Goal: Task Accomplishment & Management: Use online tool/utility

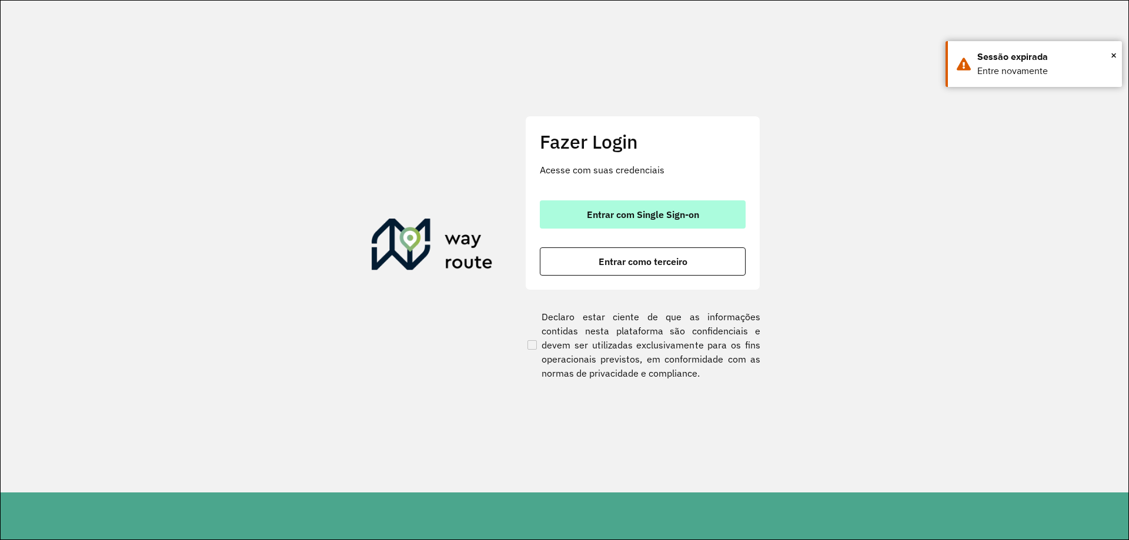
click at [631, 216] on span "Entrar com Single Sign-on" at bounding box center [643, 214] width 112 height 9
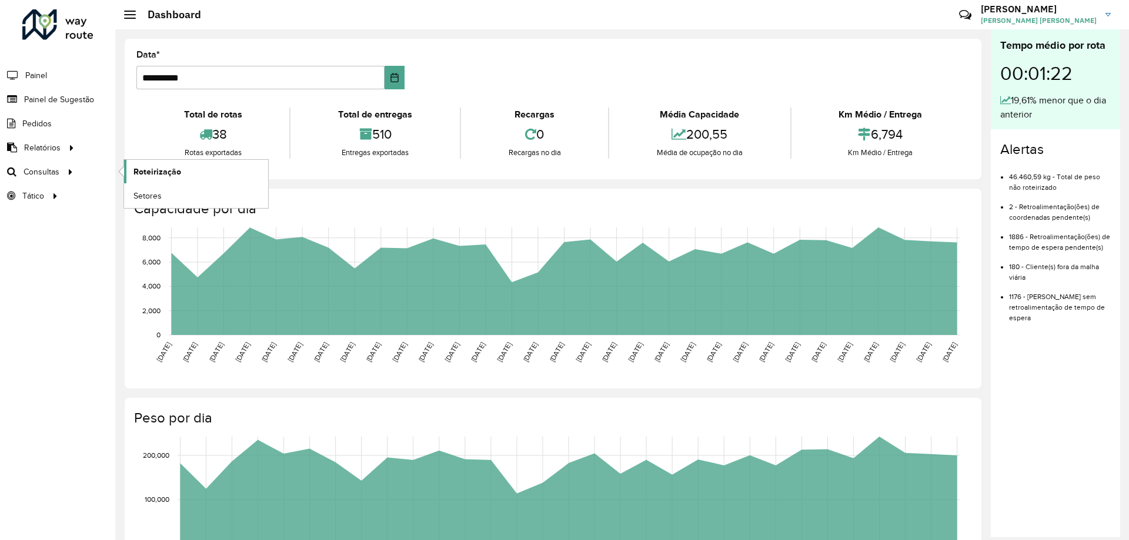
click at [161, 169] on span "Roteirização" at bounding box center [157, 172] width 48 height 12
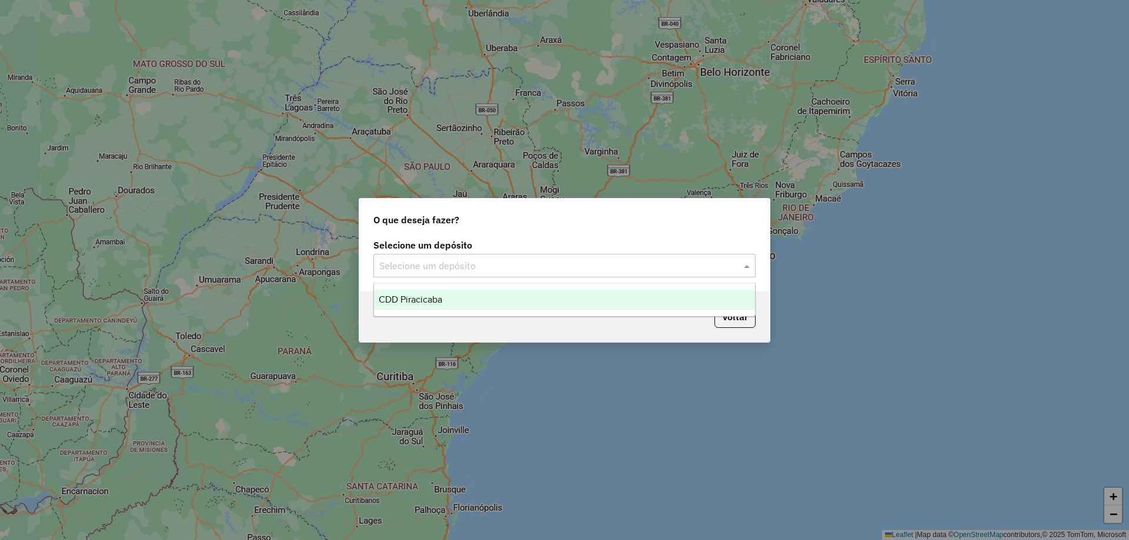
click at [469, 273] on div "Selecione um depósito" at bounding box center [564, 266] width 382 height 24
click at [422, 298] on span "CDD Piracicaba" at bounding box center [411, 300] width 64 height 10
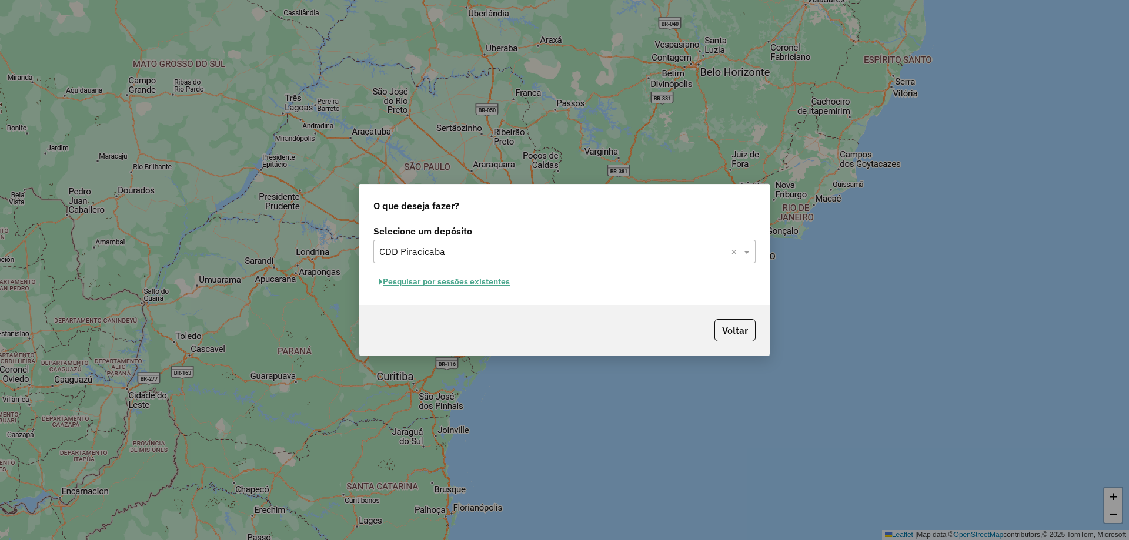
click at [479, 284] on button "Pesquisar por sessões existentes" at bounding box center [444, 282] width 142 height 18
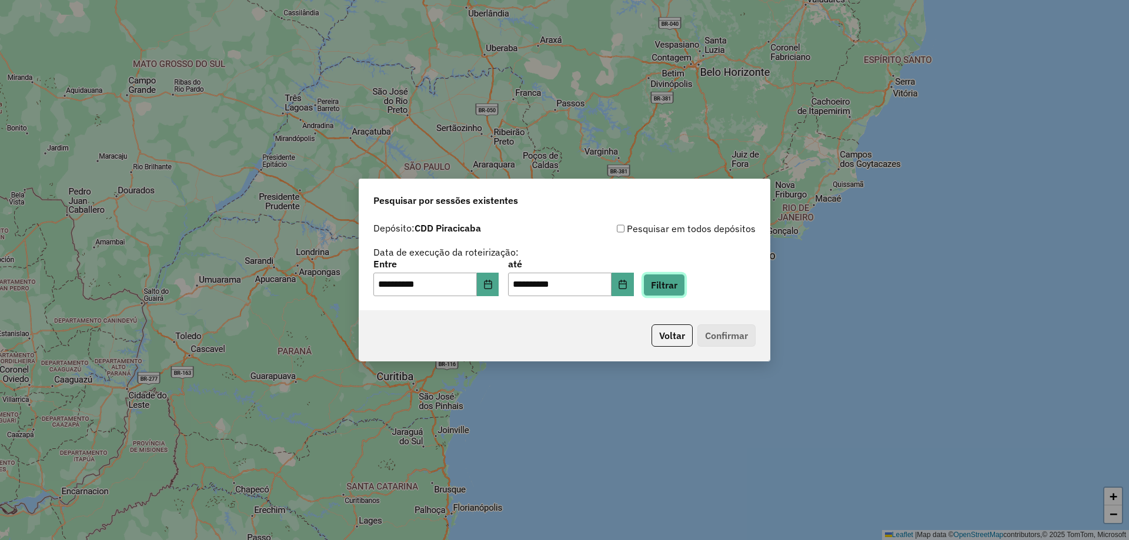
click at [665, 286] on button "Filtrar" at bounding box center [664, 285] width 42 height 22
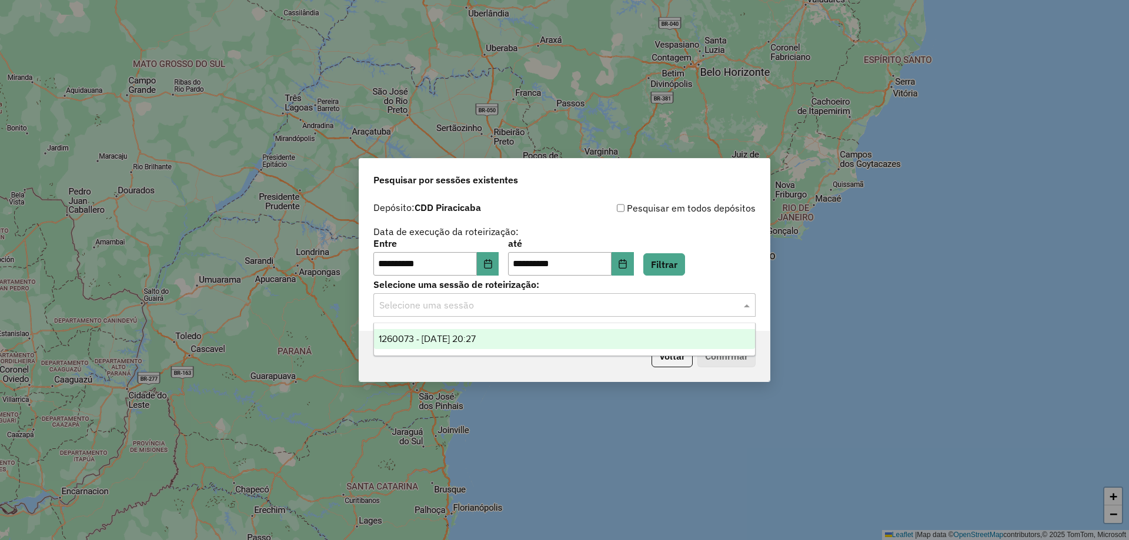
click at [510, 313] on div "Selecione uma sessão" at bounding box center [564, 305] width 382 height 24
click at [472, 342] on span "1260073 - 05/09/2025 20:27" at bounding box center [427, 339] width 97 height 10
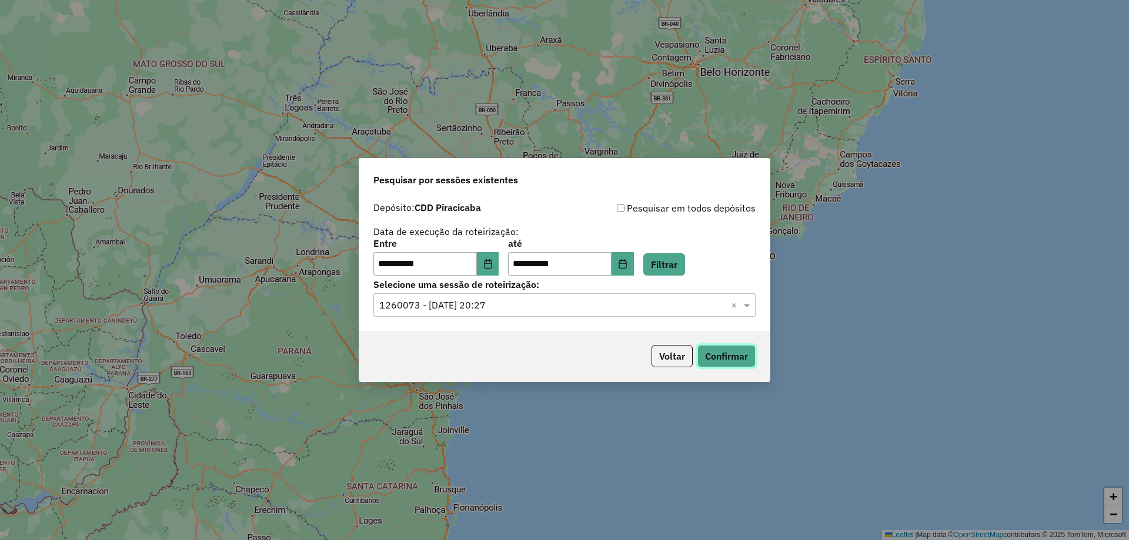
click at [714, 350] on button "Confirmar" at bounding box center [726, 356] width 58 height 22
click at [676, 353] on button "Voltar" at bounding box center [672, 356] width 41 height 22
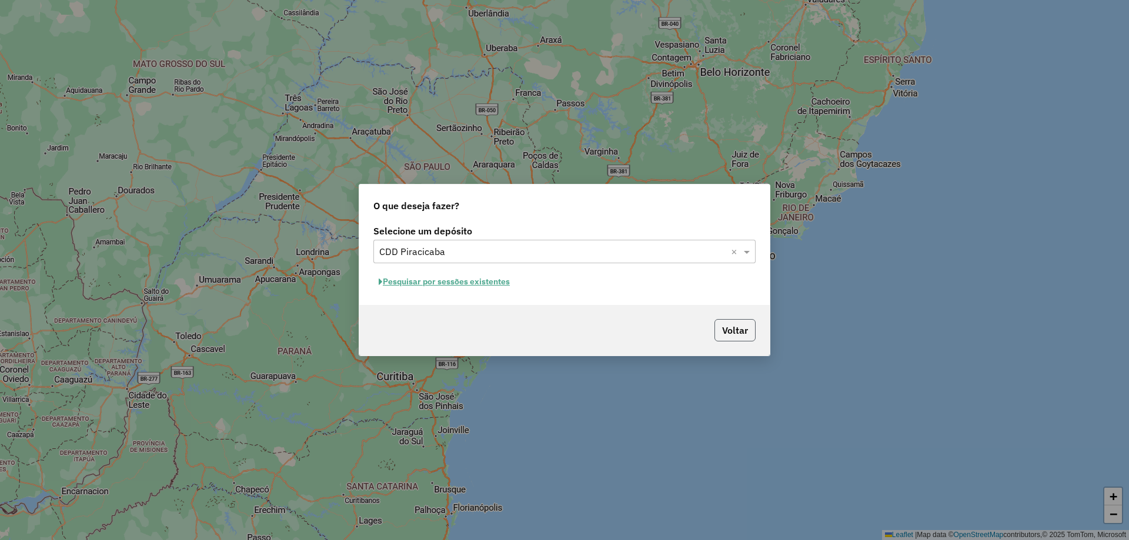
click at [722, 325] on button "Voltar" at bounding box center [734, 330] width 41 height 22
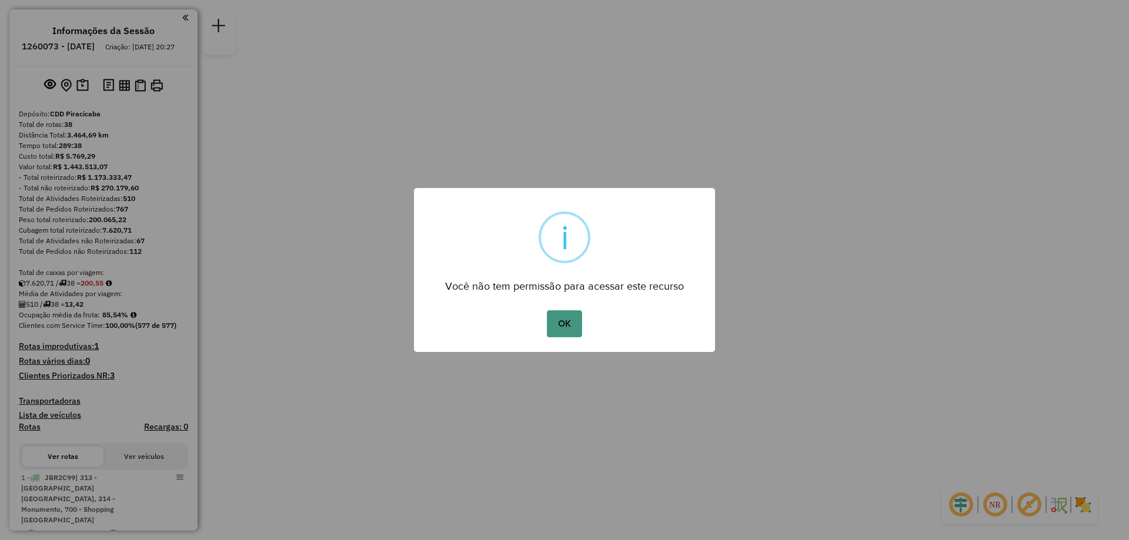
click at [568, 322] on button "OK" at bounding box center [564, 323] width 35 height 27
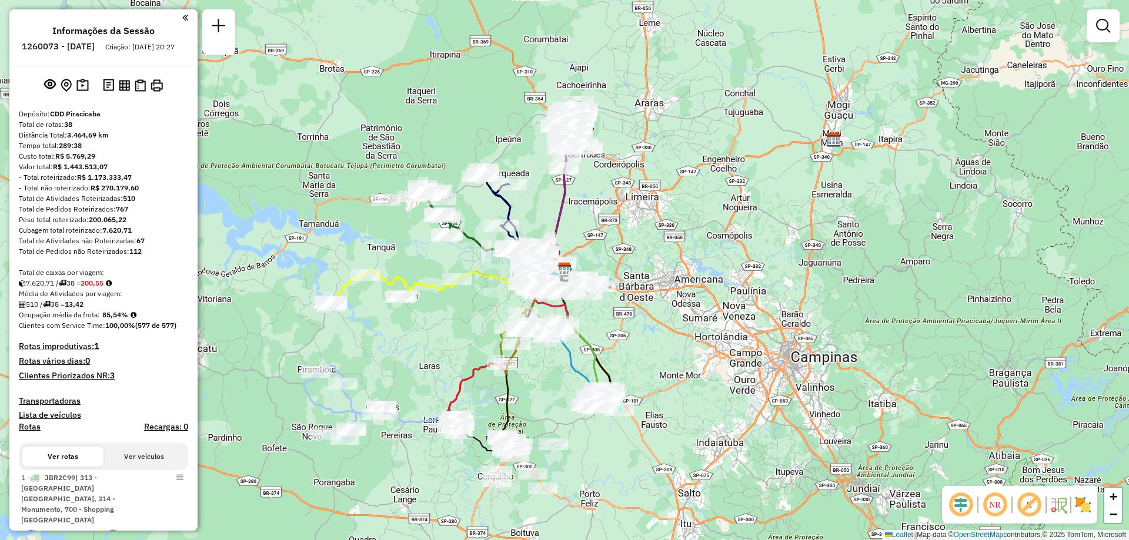
click at [989, 506] on em at bounding box center [995, 505] width 28 height 28
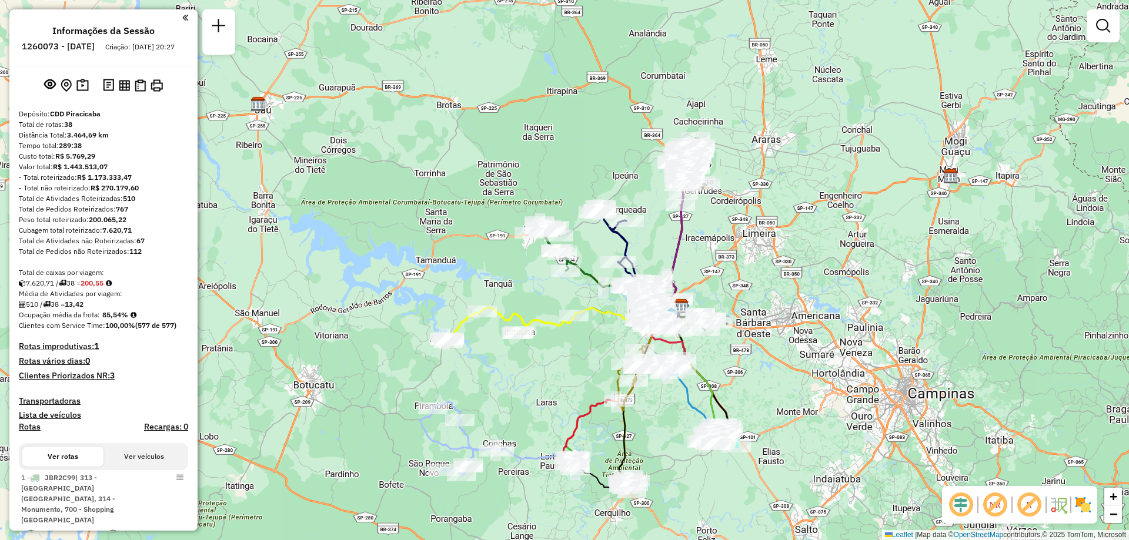
drag, startPoint x: 670, startPoint y: 229, endPoint x: 787, endPoint y: 265, distance: 122.6
click at [787, 265] on div "Janela de atendimento Grade de atendimento Capacidade Transportadoras Veículos …" at bounding box center [564, 270] width 1129 height 540
click at [996, 500] on em at bounding box center [995, 505] width 28 height 28
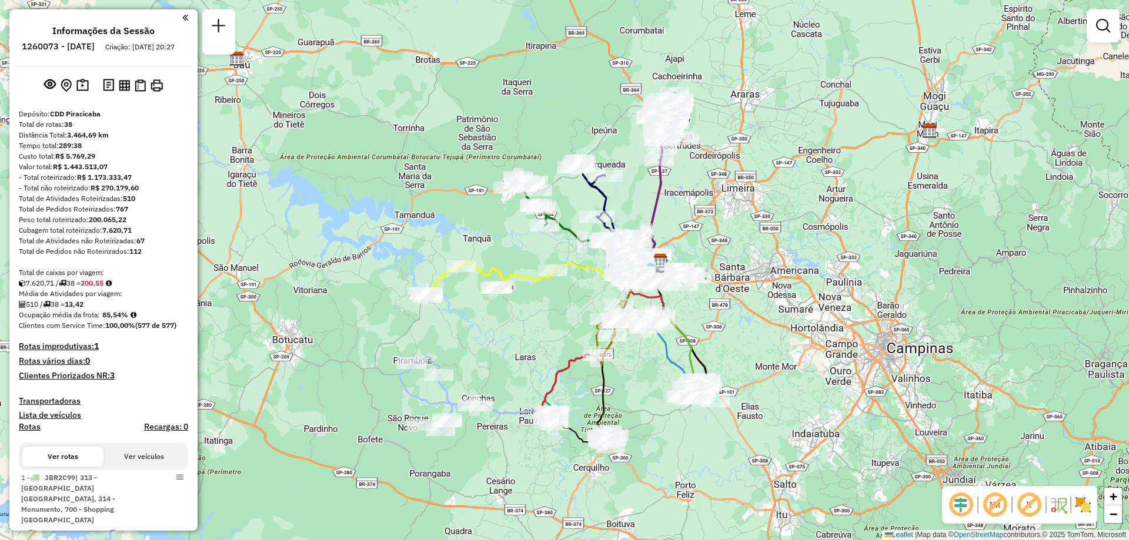
drag, startPoint x: 846, startPoint y: 279, endPoint x: 824, endPoint y: 234, distance: 50.0
click at [824, 234] on div "Janela de atendimento Grade de atendimento Capacidade Transportadoras Veículos …" at bounding box center [564, 270] width 1129 height 540
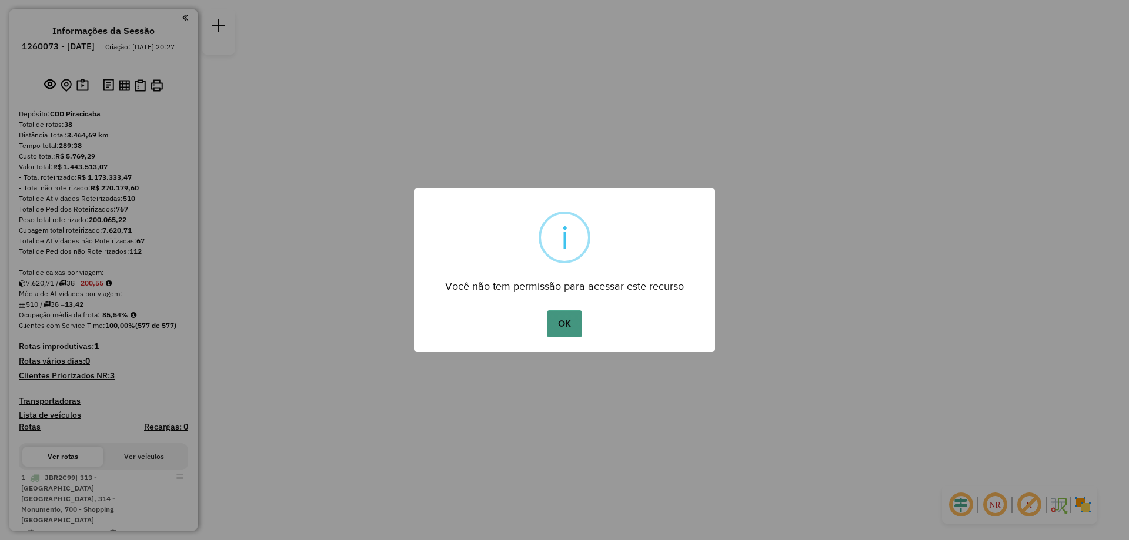
click at [567, 320] on button "OK" at bounding box center [564, 323] width 35 height 27
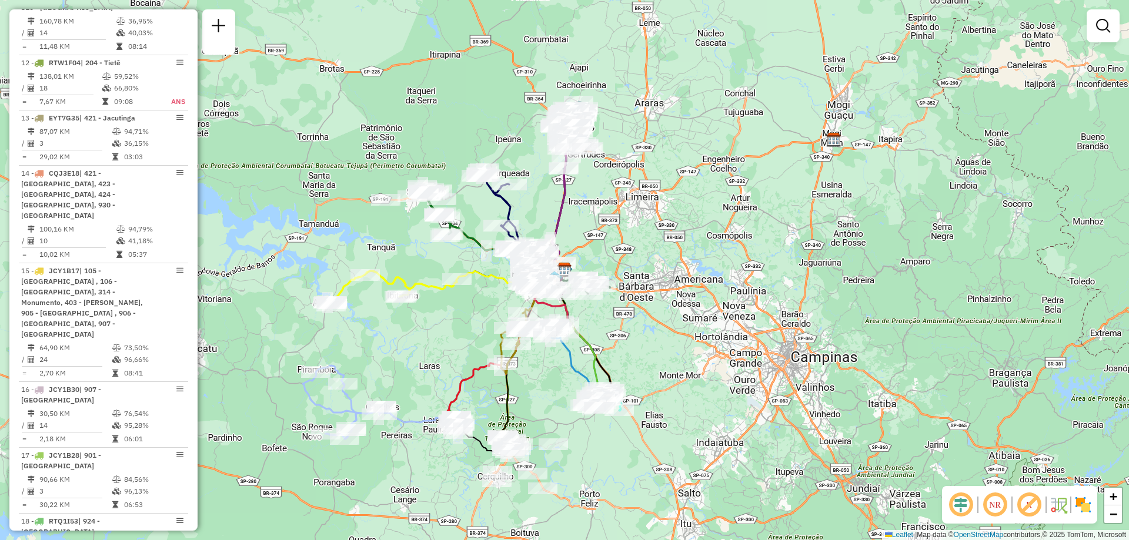
scroll to position [1294, 0]
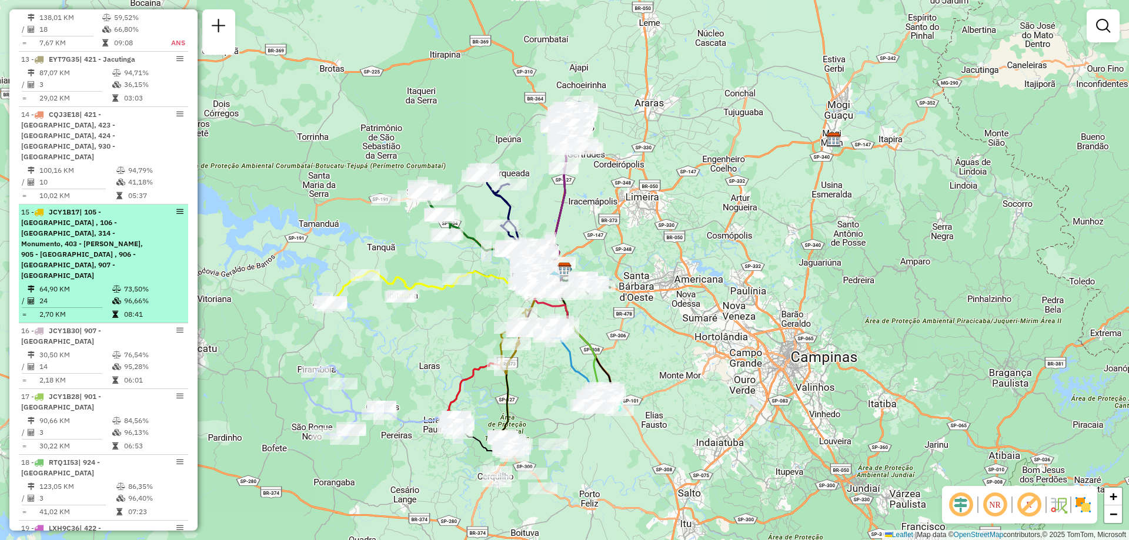
click at [178, 208] on em at bounding box center [179, 211] width 7 height 7
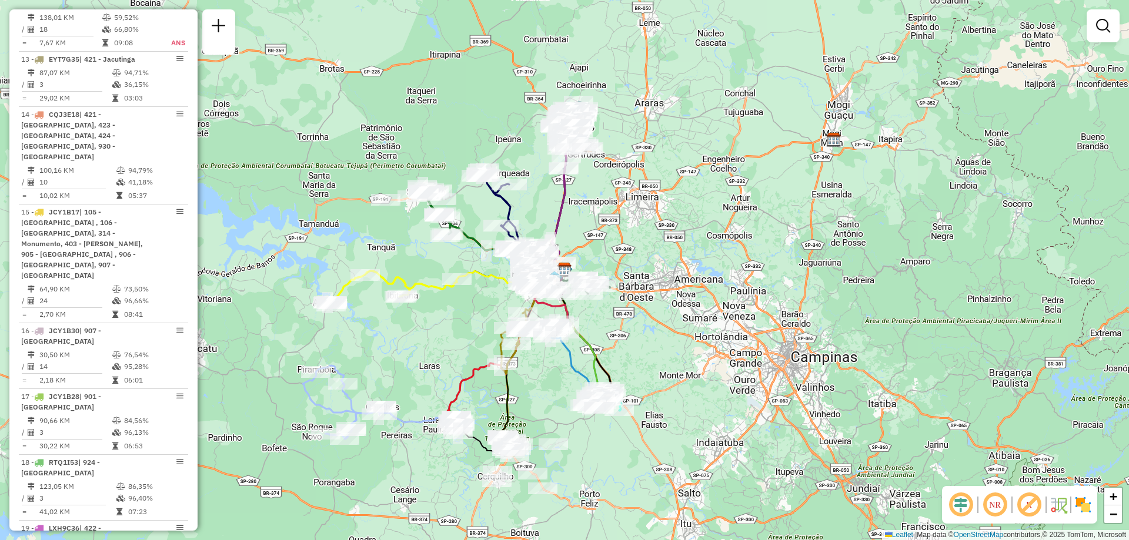
select select "**********"
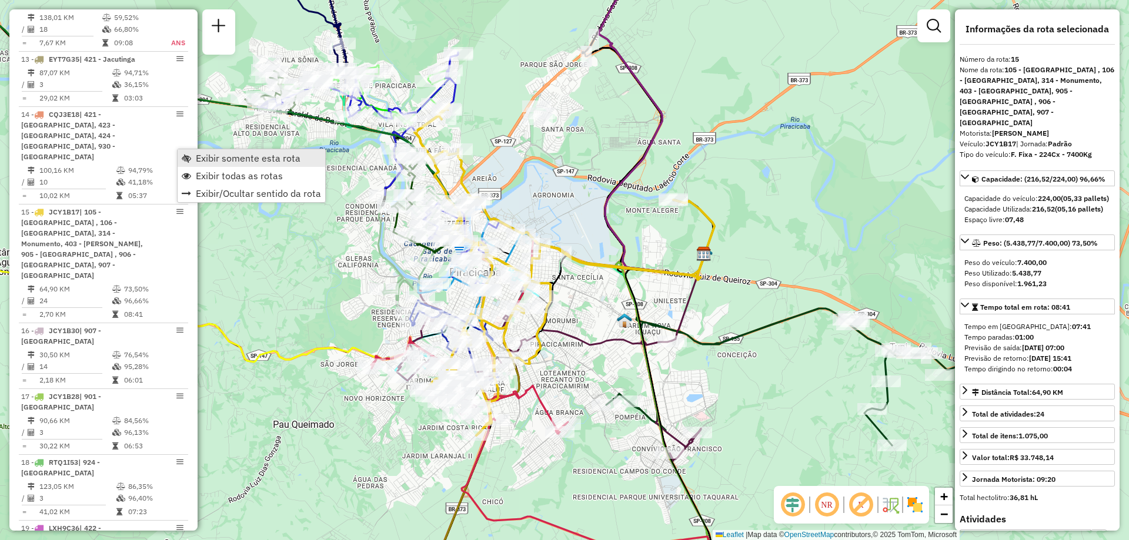
click at [235, 159] on span "Exibir somente esta rota" at bounding box center [248, 157] width 105 height 9
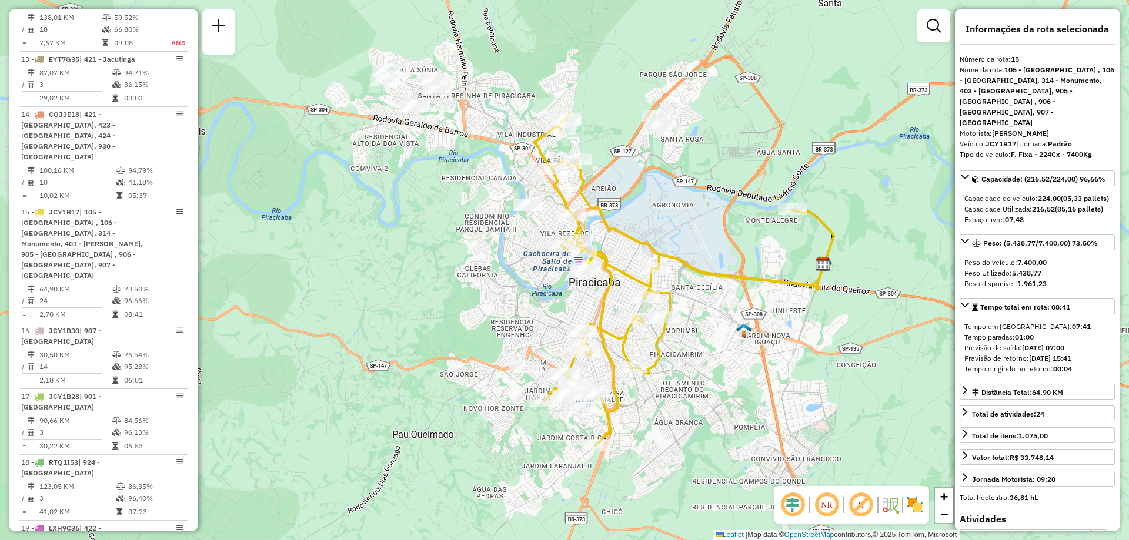
click at [823, 505] on em at bounding box center [827, 505] width 28 height 28
